Goal: Task Accomplishment & Management: Manage account settings

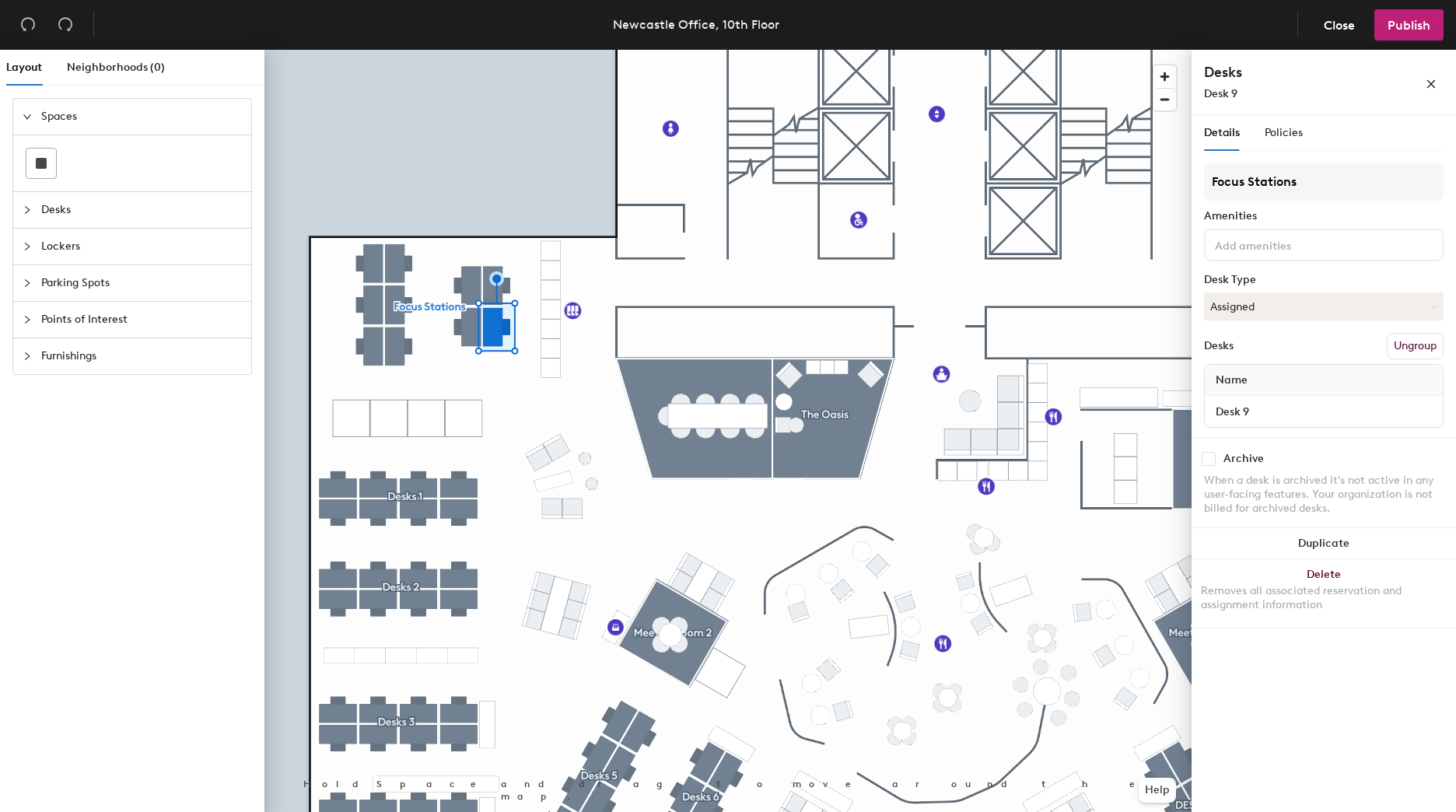
click at [1411, 315] on button "Assigned" at bounding box center [1323, 307] width 240 height 28
click at [1259, 273] on div "Focus Stations Amenities Desk Type Assigned Desks Ungroup Name Desk 9" at bounding box center [1323, 299] width 240 height 274
click at [1247, 310] on button "Assigned" at bounding box center [1323, 307] width 240 height 28
click at [1285, 140] on div "Policies" at bounding box center [1283, 133] width 38 height 17
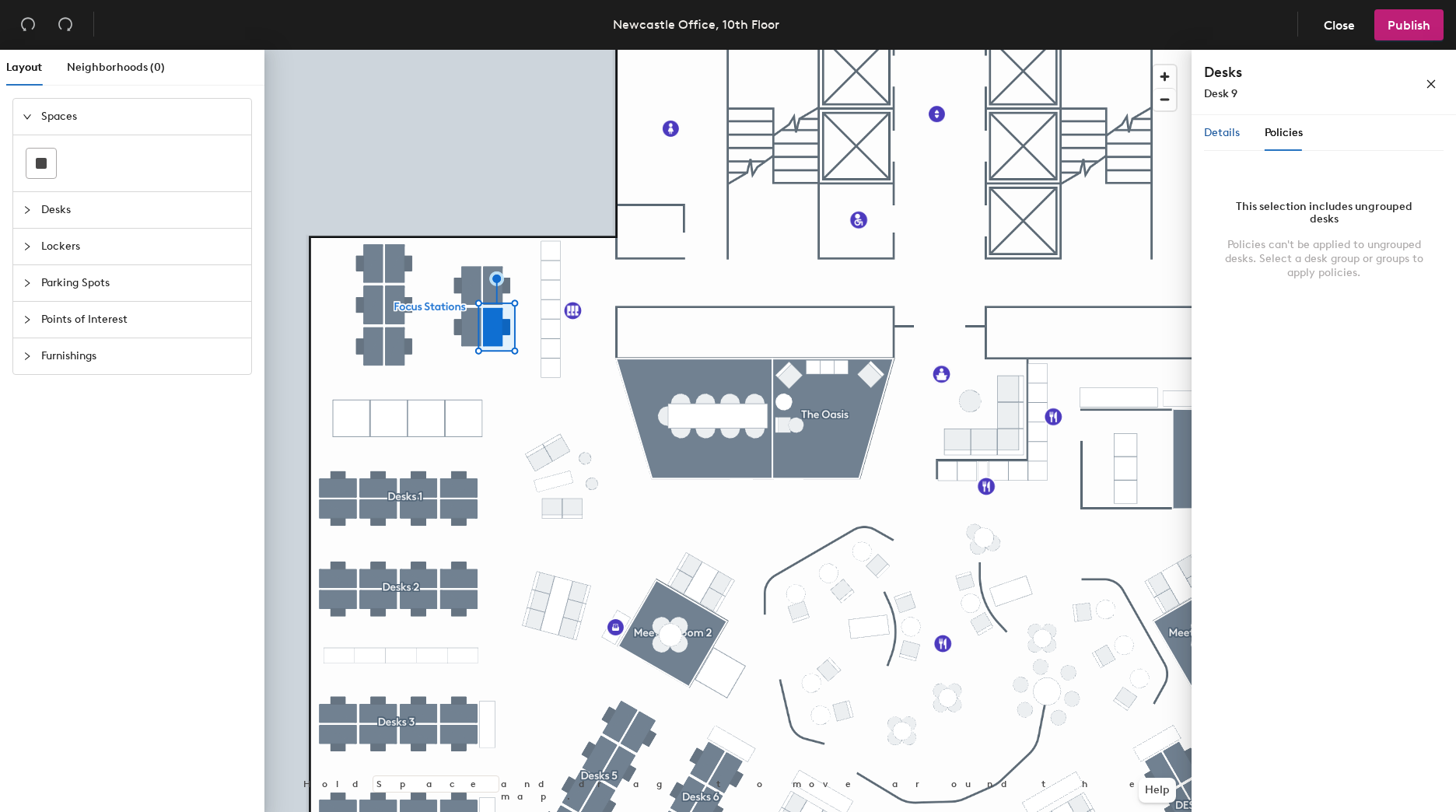
click at [1219, 135] on span "Details" at bounding box center [1222, 133] width 36 height 13
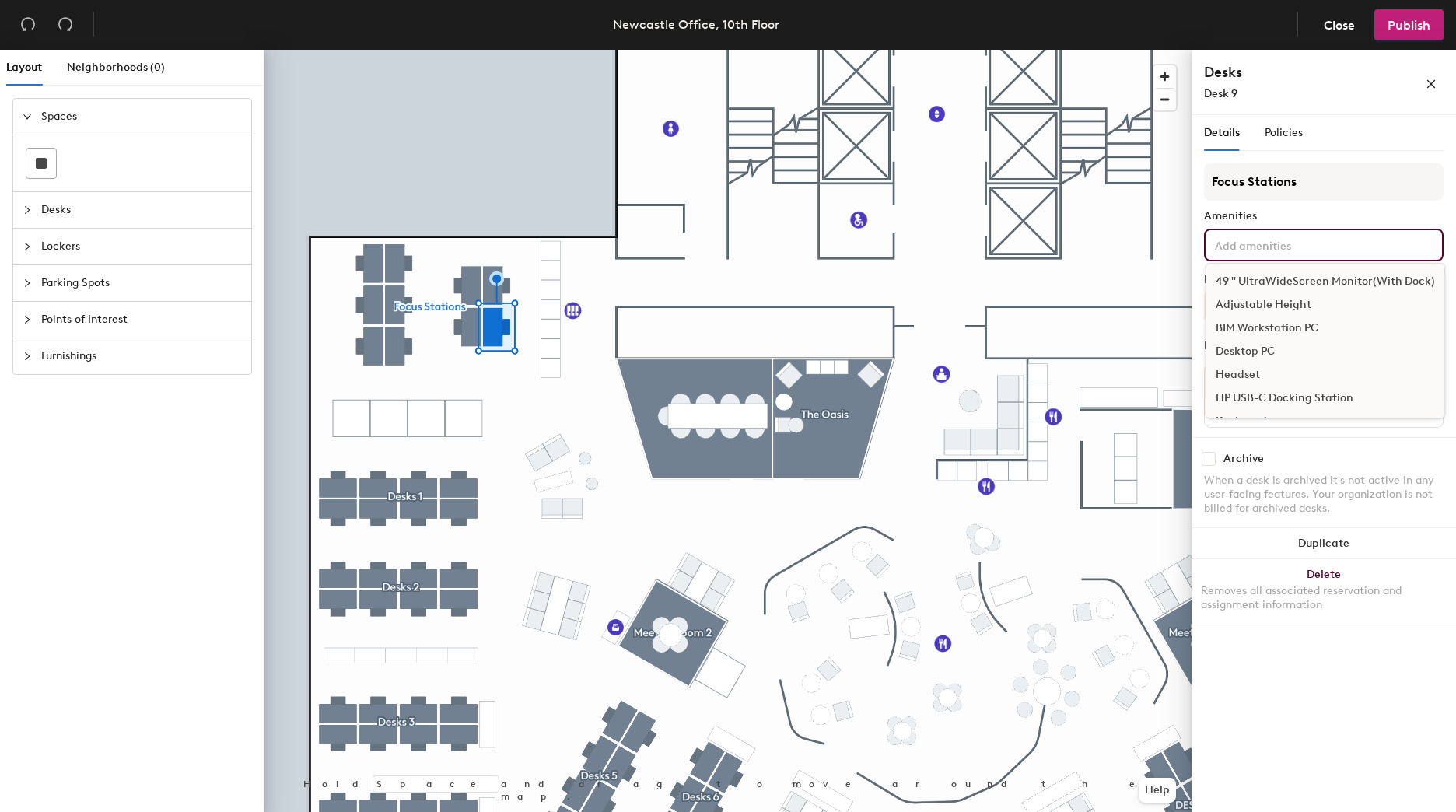
click at [1287, 245] on input at bounding box center [1283, 244] width 140 height 19
click at [1290, 219] on div "Amenities" at bounding box center [1323, 216] width 240 height 12
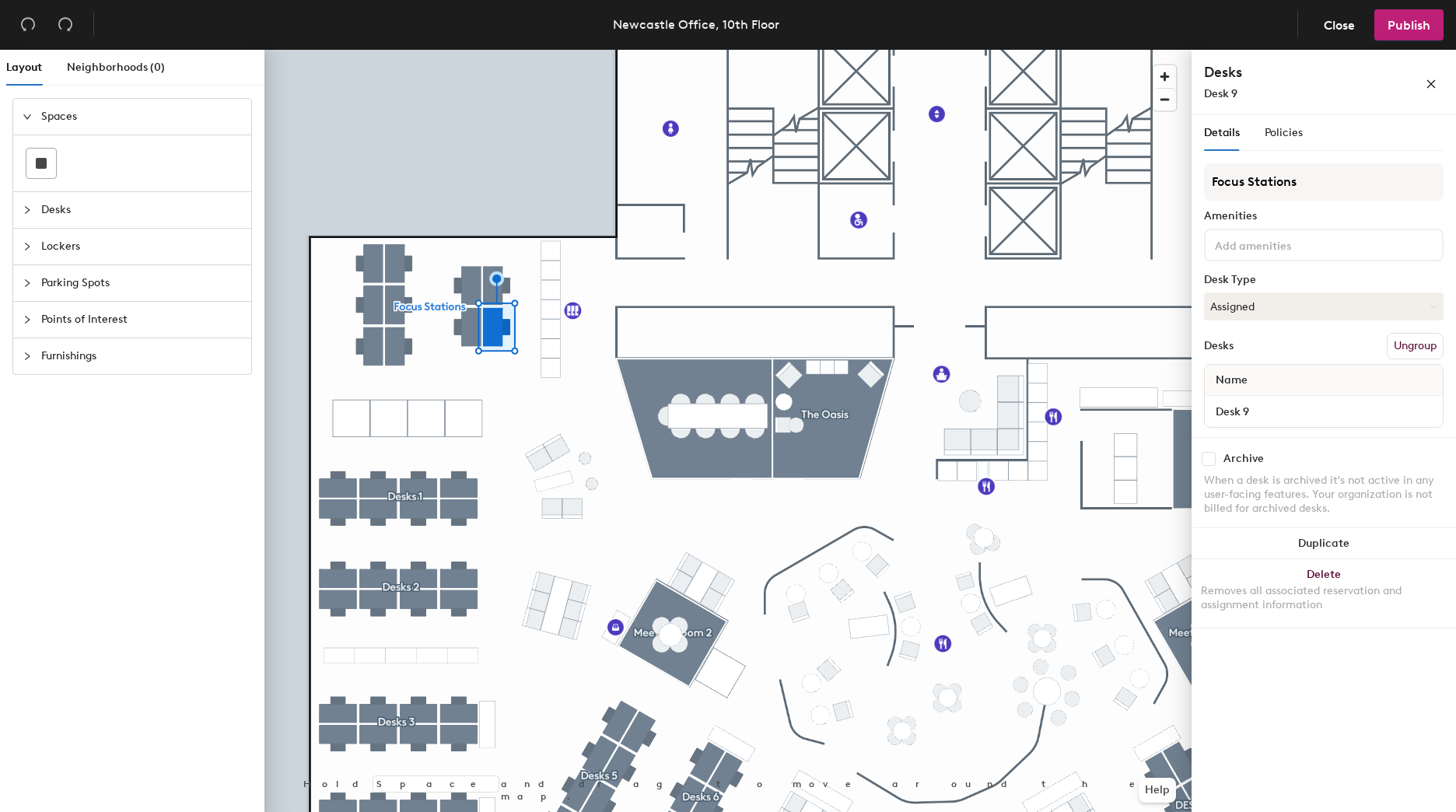
click at [1344, 23] on span "Close" at bounding box center [1339, 26] width 31 height 15
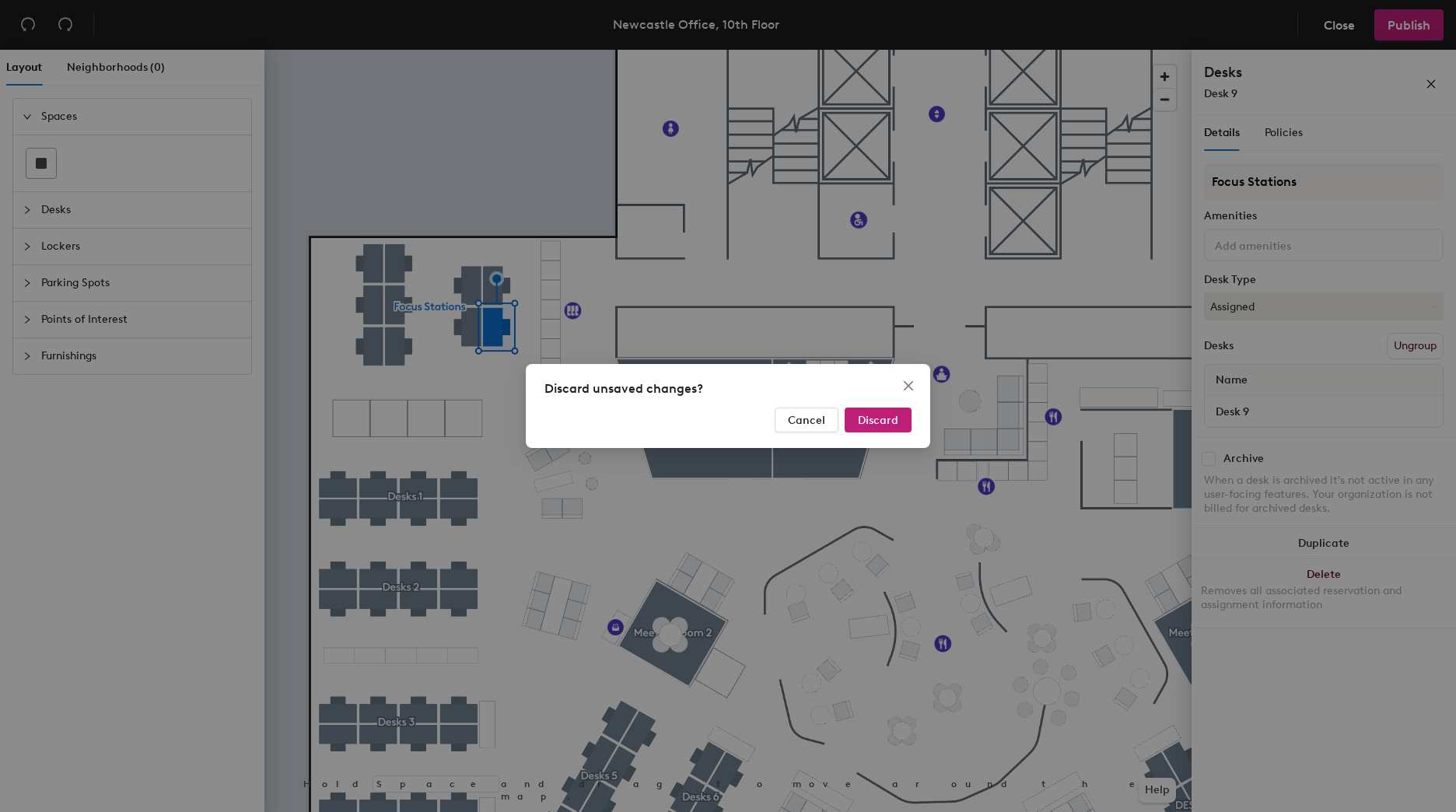
click at [878, 418] on span "Discard" at bounding box center [878, 421] width 41 height 13
